Goal: Task Accomplishment & Management: Use online tool/utility

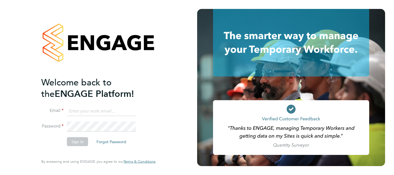
click at [77, 112] on input at bounding box center [101, 111] width 69 height 10
type input "s"
type input "sonny.facey@hays.com"
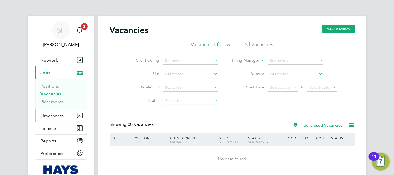
click at [54, 117] on span "Timesheets" at bounding box center [52, 115] width 23 height 5
drag, startPoint x: 50, startPoint y: 116, endPoint x: 54, endPoint y: 116, distance: 4.3
click at [50, 116] on span "Timesheets" at bounding box center [52, 115] width 23 height 5
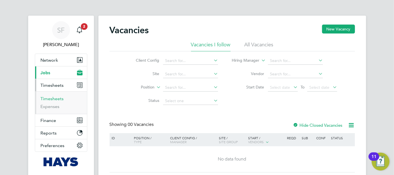
click at [58, 99] on link "Timesheets" at bounding box center [52, 98] width 23 height 5
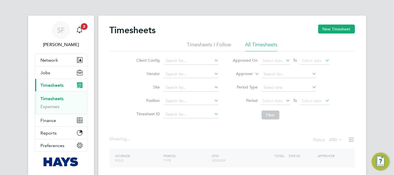
click at [241, 75] on label "Approver" at bounding box center [240, 74] width 25 height 6
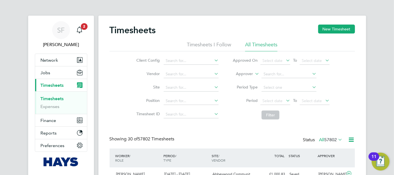
click at [241, 81] on li "Worker" at bounding box center [239, 80] width 27 height 7
click at [279, 75] on input at bounding box center [289, 74] width 55 height 8
type input "a"
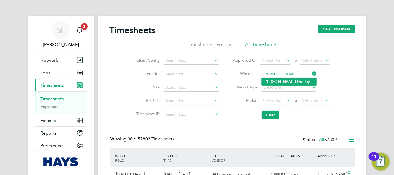
click at [281, 82] on li "[PERSON_NAME]" at bounding box center [289, 82] width 55 height 8
type input "[PERSON_NAME]"
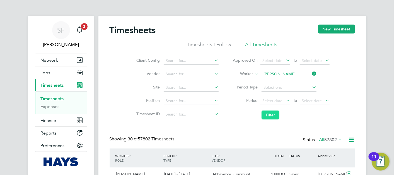
click at [272, 115] on button "Filter" at bounding box center [271, 115] width 18 height 9
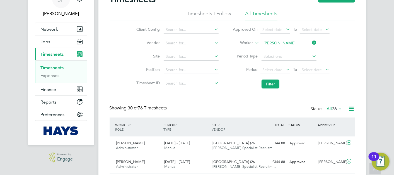
drag, startPoint x: 24, startPoint y: 156, endPoint x: 58, endPoint y: 153, distance: 34.7
